Goal: Task Accomplishment & Management: Manage account settings

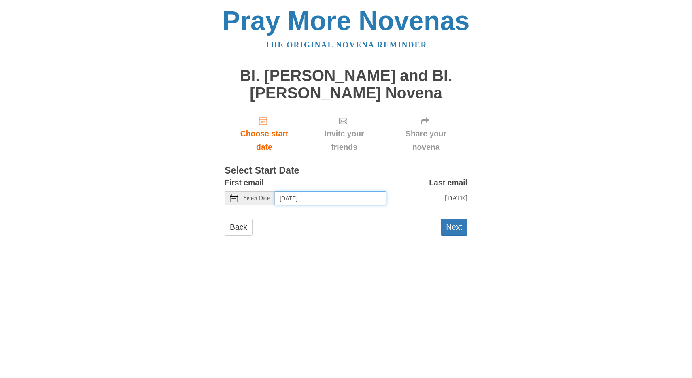
click at [325, 203] on input "Saturday, August 30th" at bounding box center [331, 198] width 112 height 14
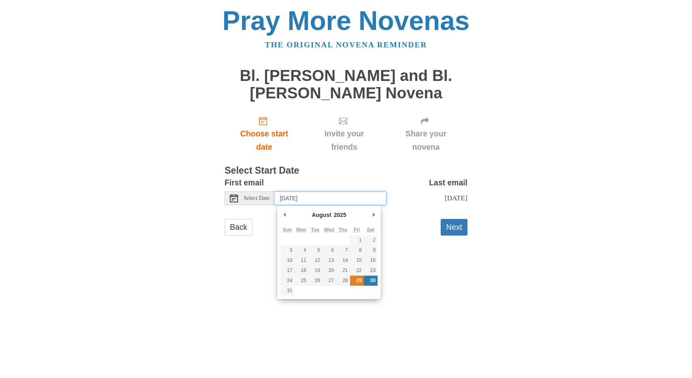
type input "Friday, August 29th"
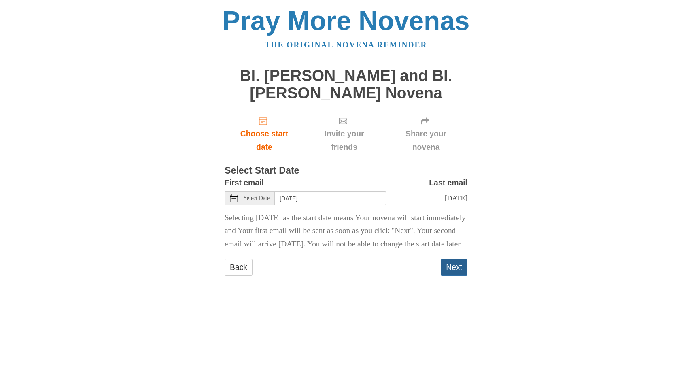
click at [451, 275] on button "Next" at bounding box center [453, 267] width 27 height 17
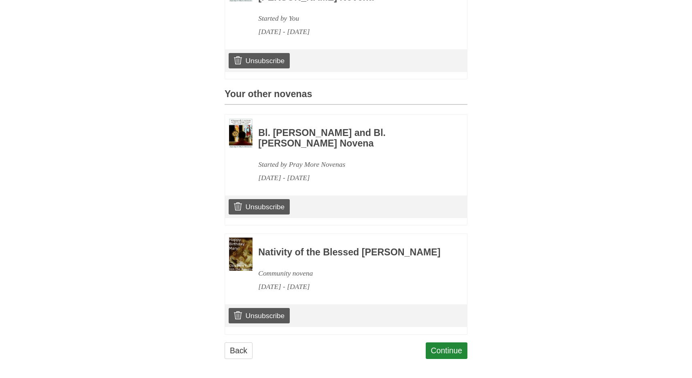
scroll to position [315, 0]
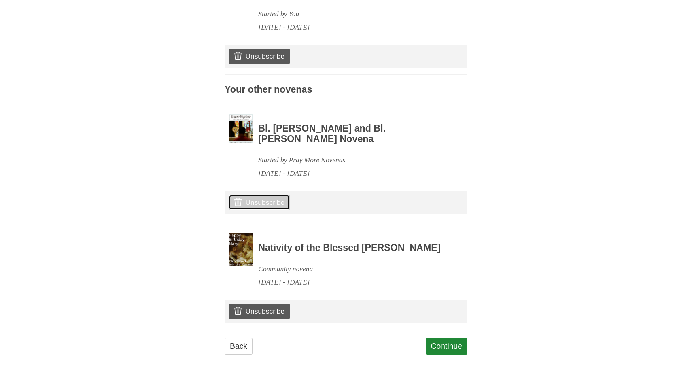
click at [281, 195] on link "Unsubscribe" at bounding box center [259, 202] width 61 height 15
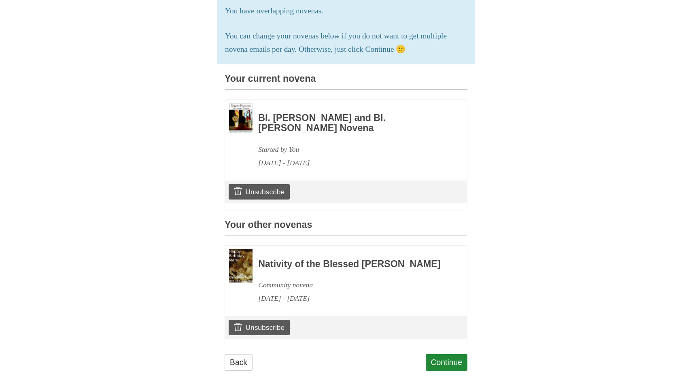
scroll to position [234, 0]
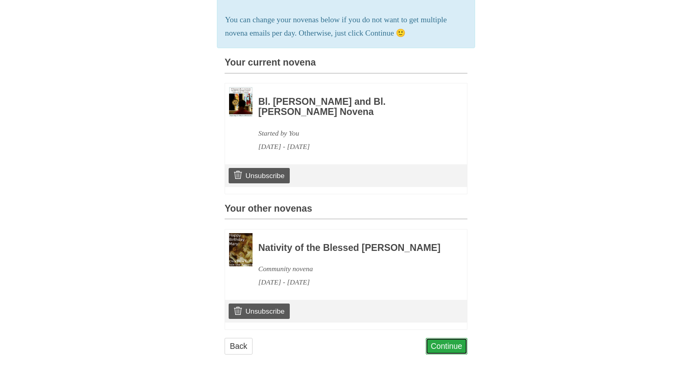
click at [435, 347] on link "Continue" at bounding box center [446, 346] width 42 height 17
